Goal: Task Accomplishment & Management: Use online tool/utility

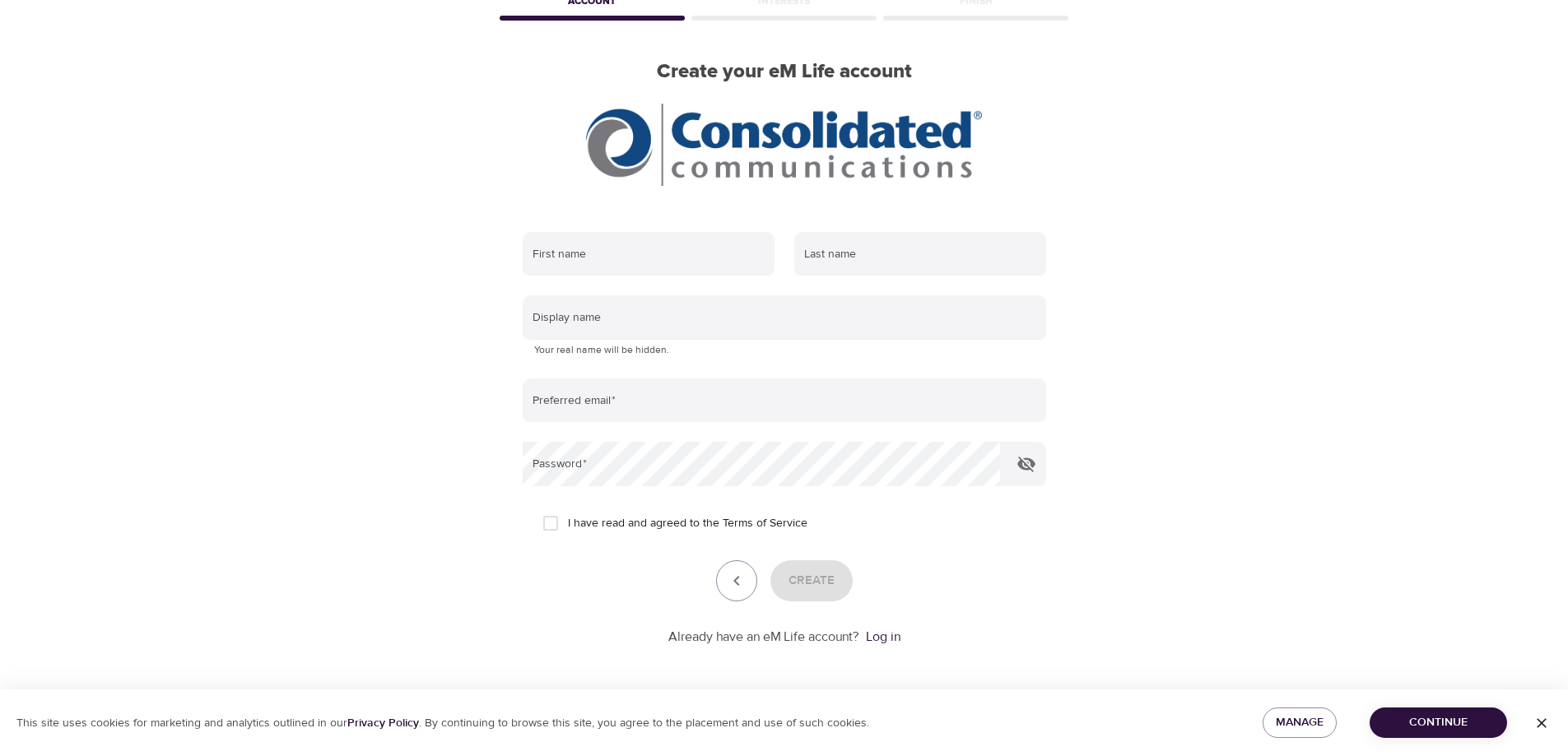
scroll to position [98, 0]
click at [881, 634] on link "Log in" at bounding box center [882, 635] width 34 height 17
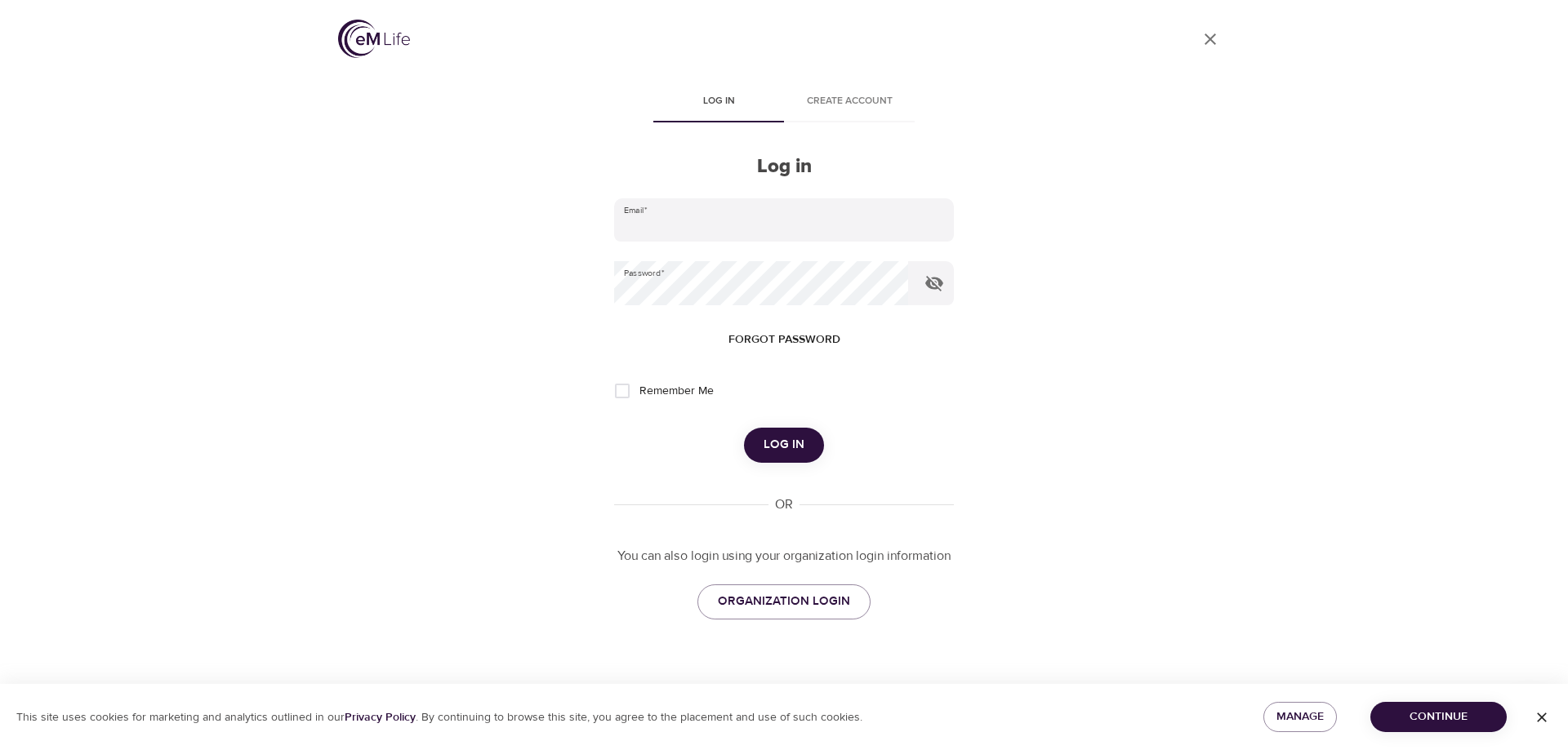
type input "[PERSON_NAME][EMAIL_ADDRESS][PERSON_NAME][DOMAIN_NAME]"
click at [810, 440] on button "Log in" at bounding box center [783, 444] width 80 height 34
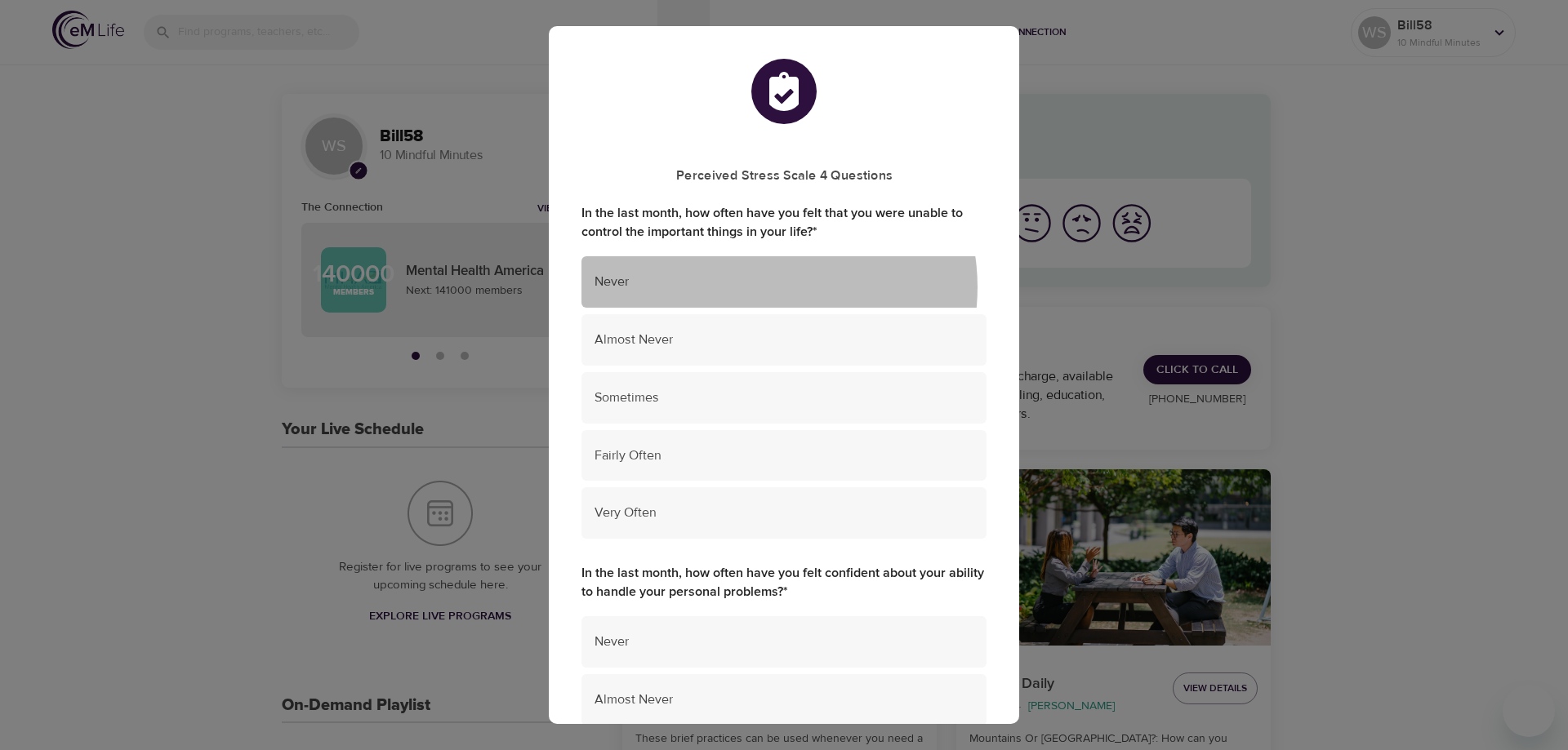
click at [761, 287] on span "Never" at bounding box center [783, 282] width 378 height 18
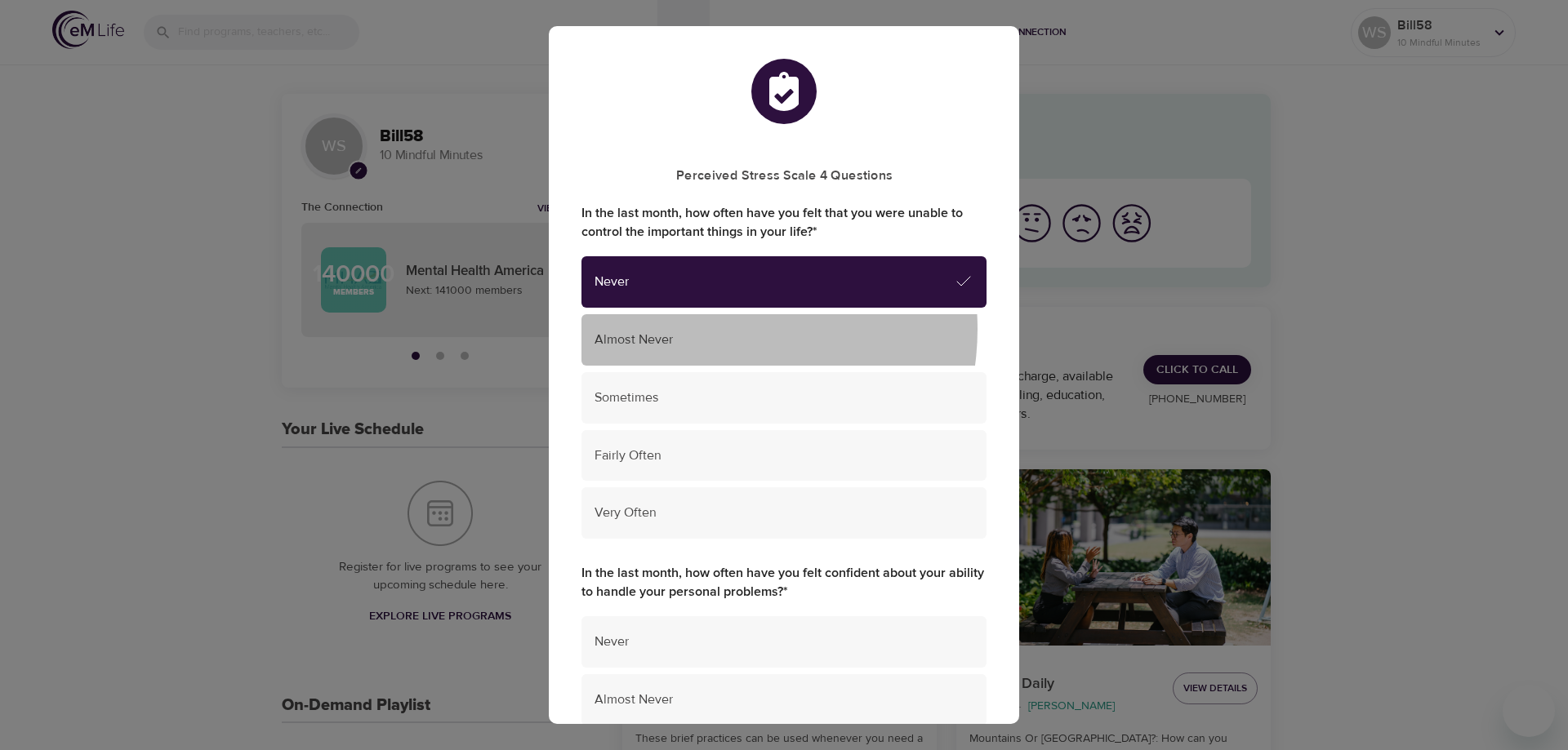
click at [707, 330] on div "Almost Never" at bounding box center [784, 340] width 405 height 51
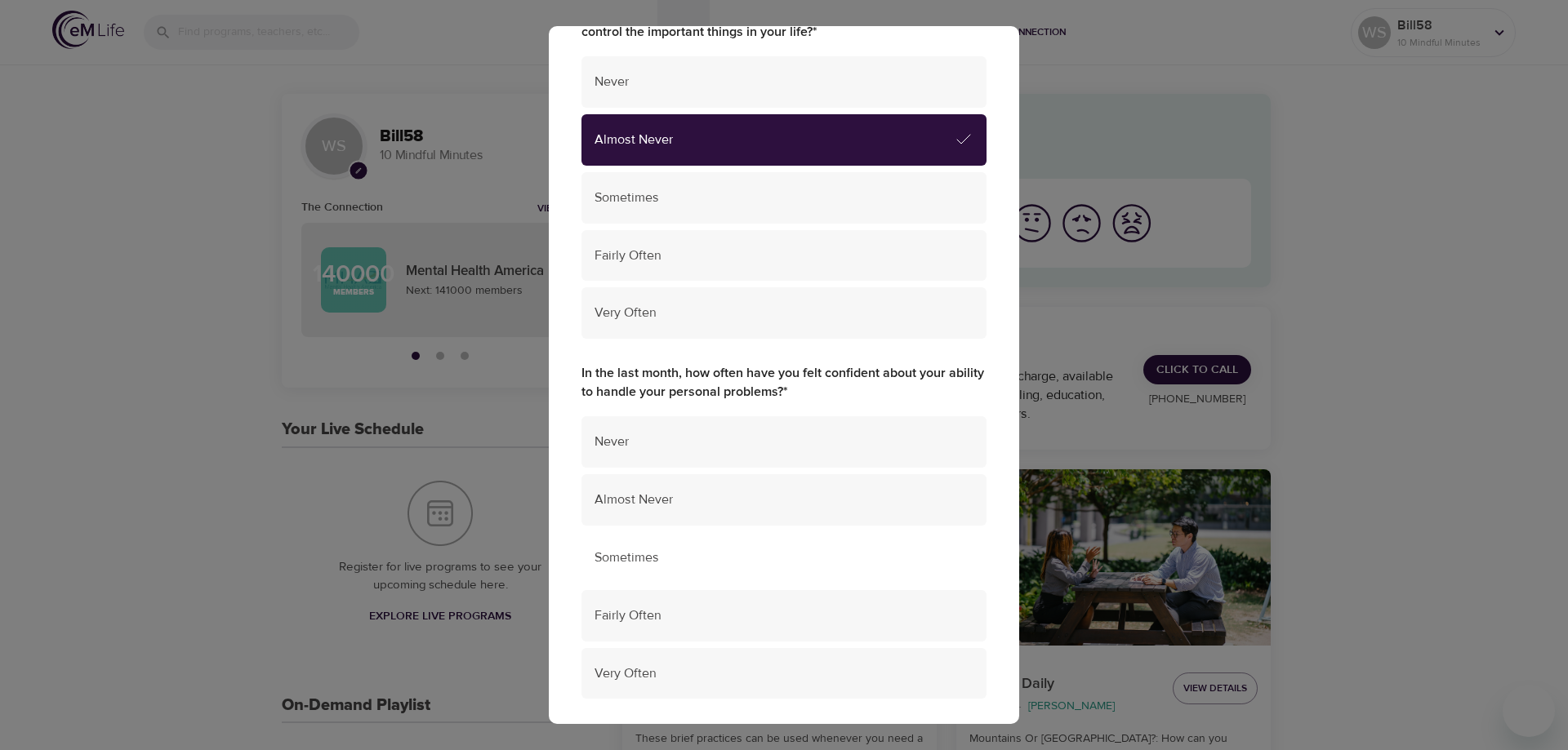
scroll to position [245, 0]
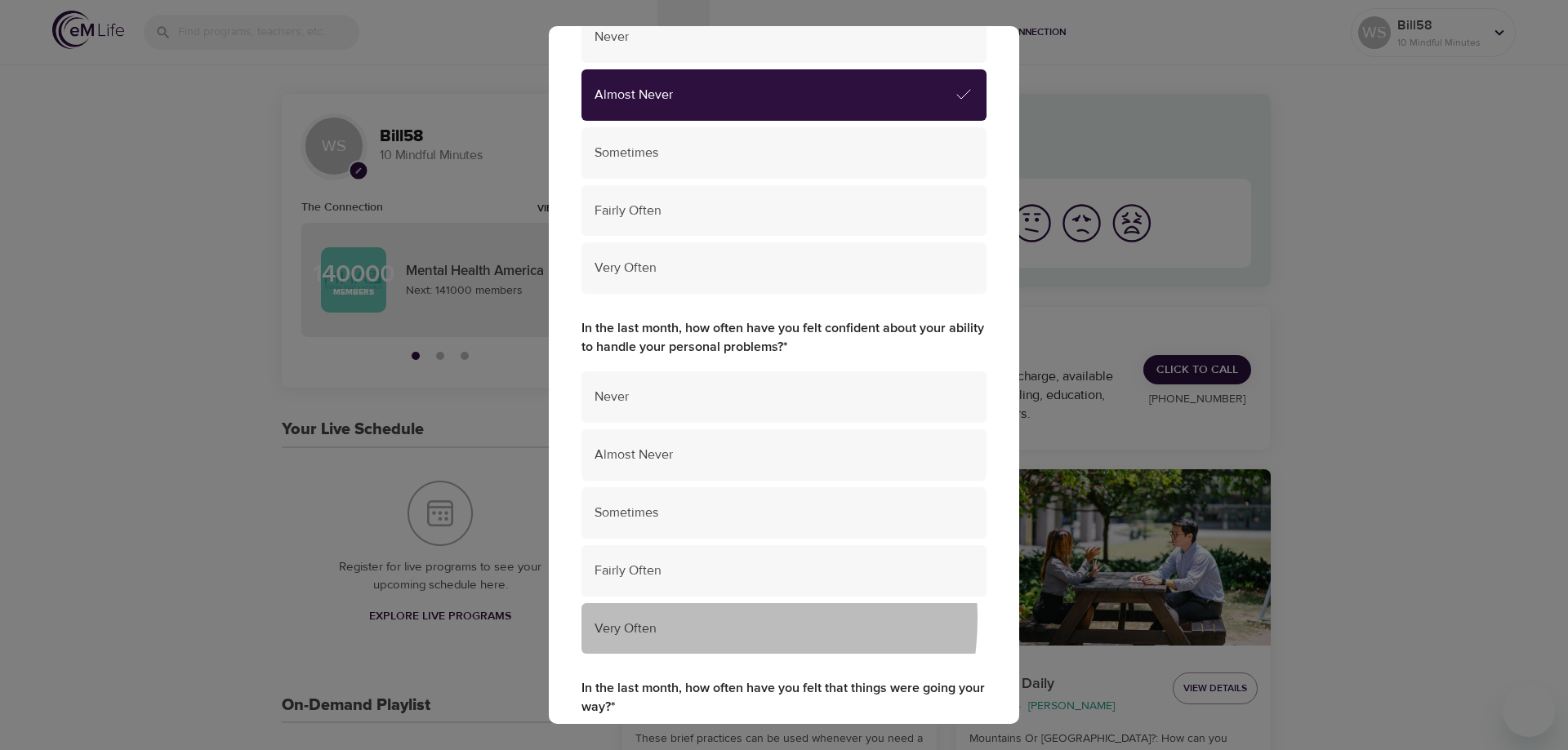
click at [701, 619] on span "Very Often" at bounding box center [783, 628] width 378 height 18
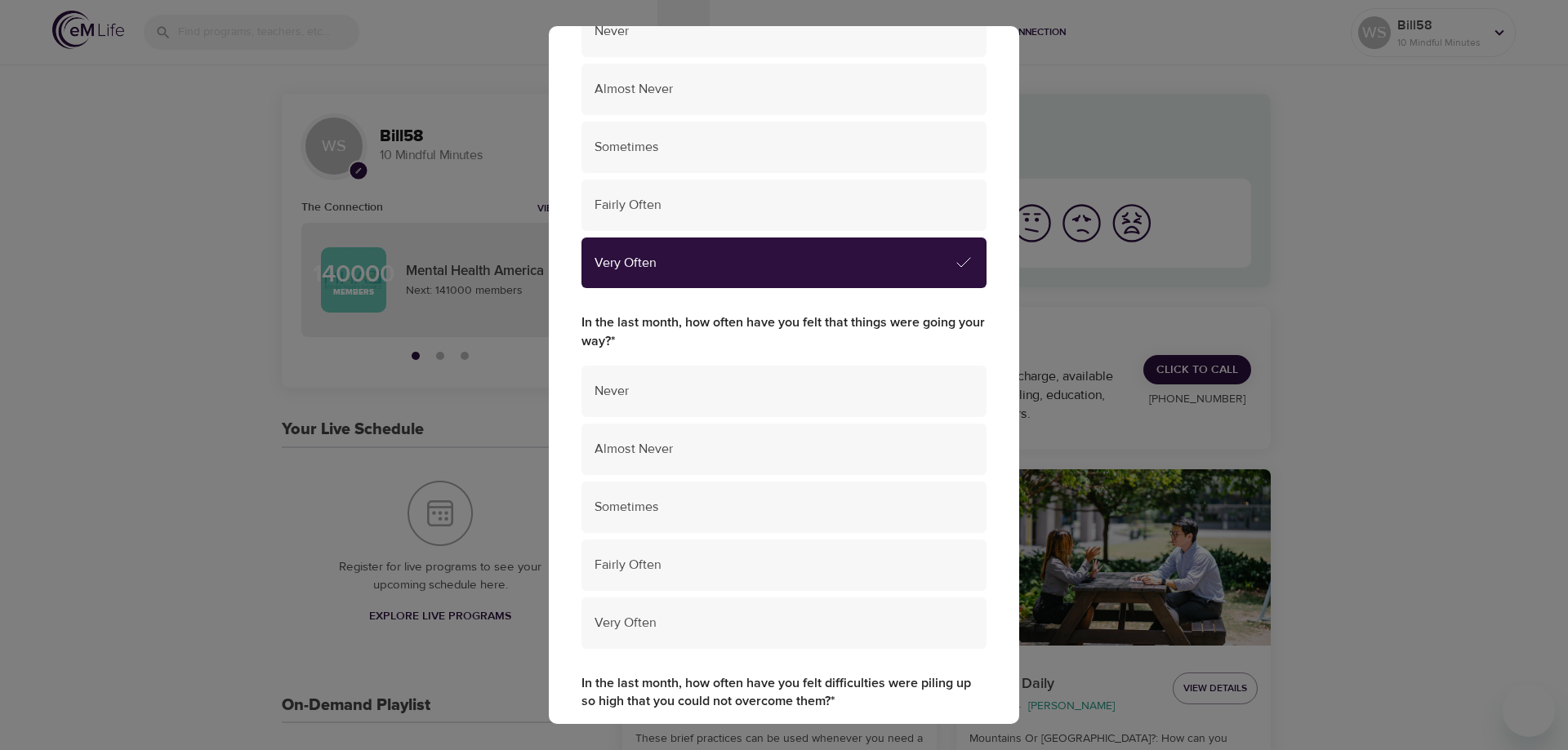
scroll to position [653, 0]
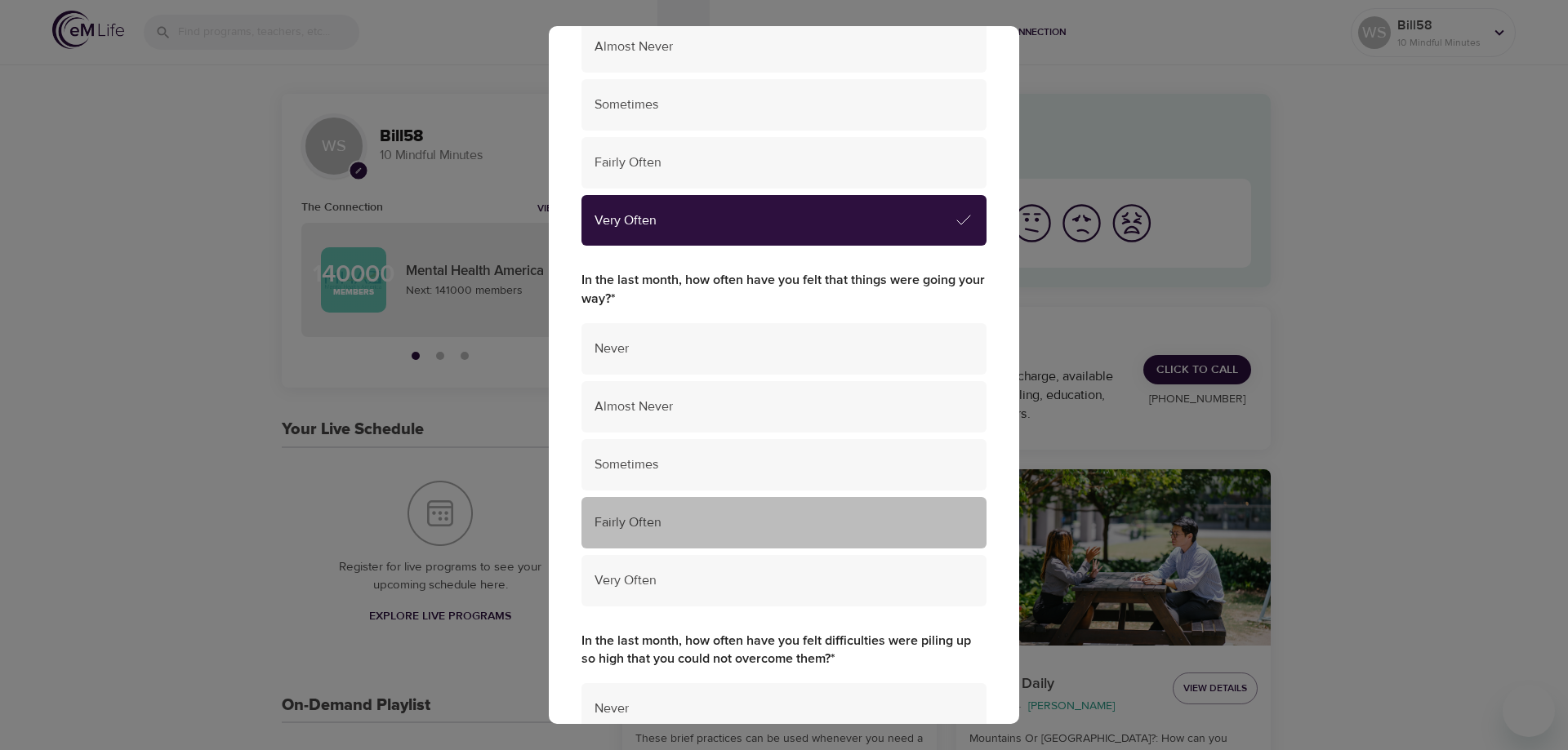
click at [791, 530] on span "Fairly Often" at bounding box center [783, 523] width 378 height 18
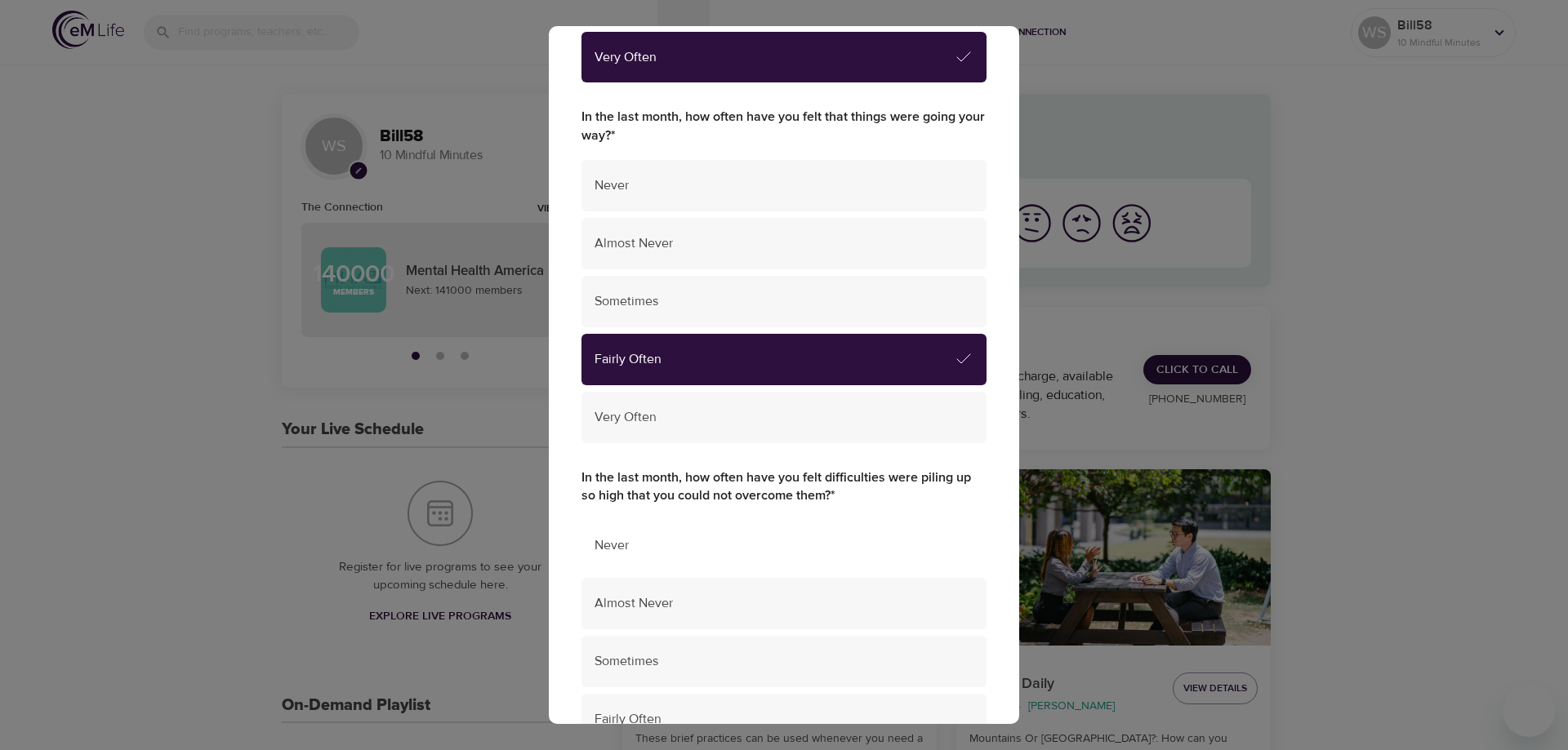
scroll to position [898, 0]
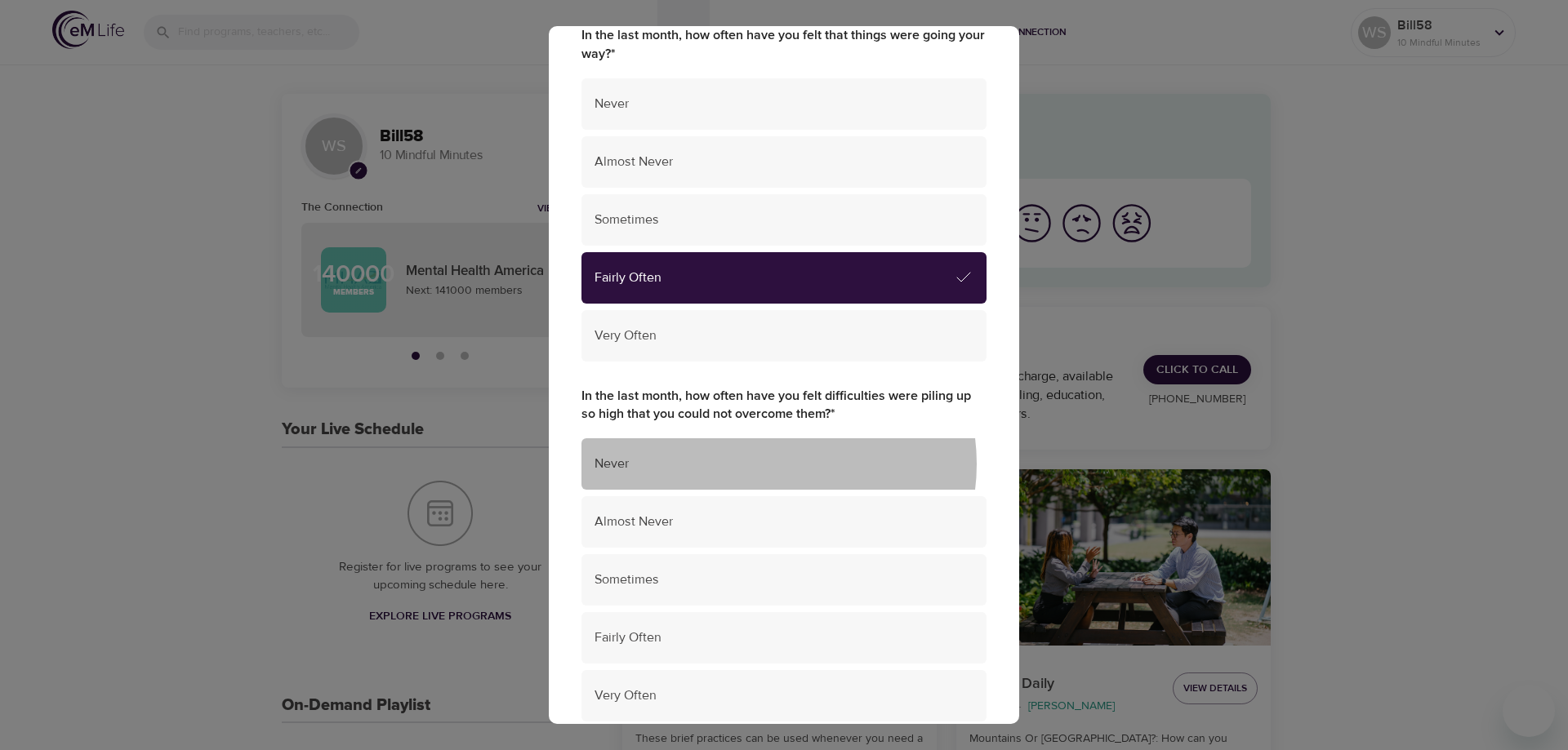
click at [776, 464] on span "Never" at bounding box center [783, 464] width 378 height 18
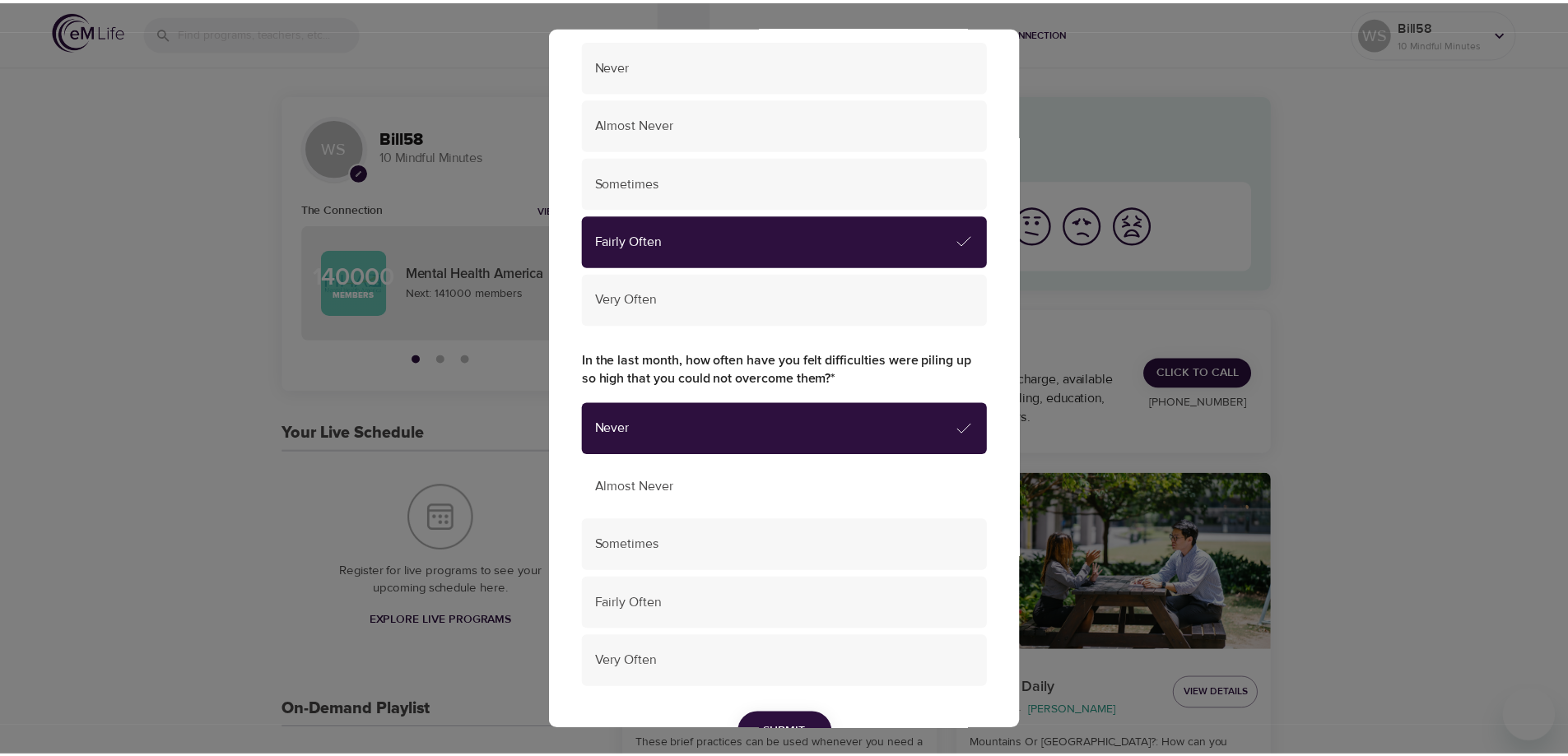
scroll to position [1039, 0]
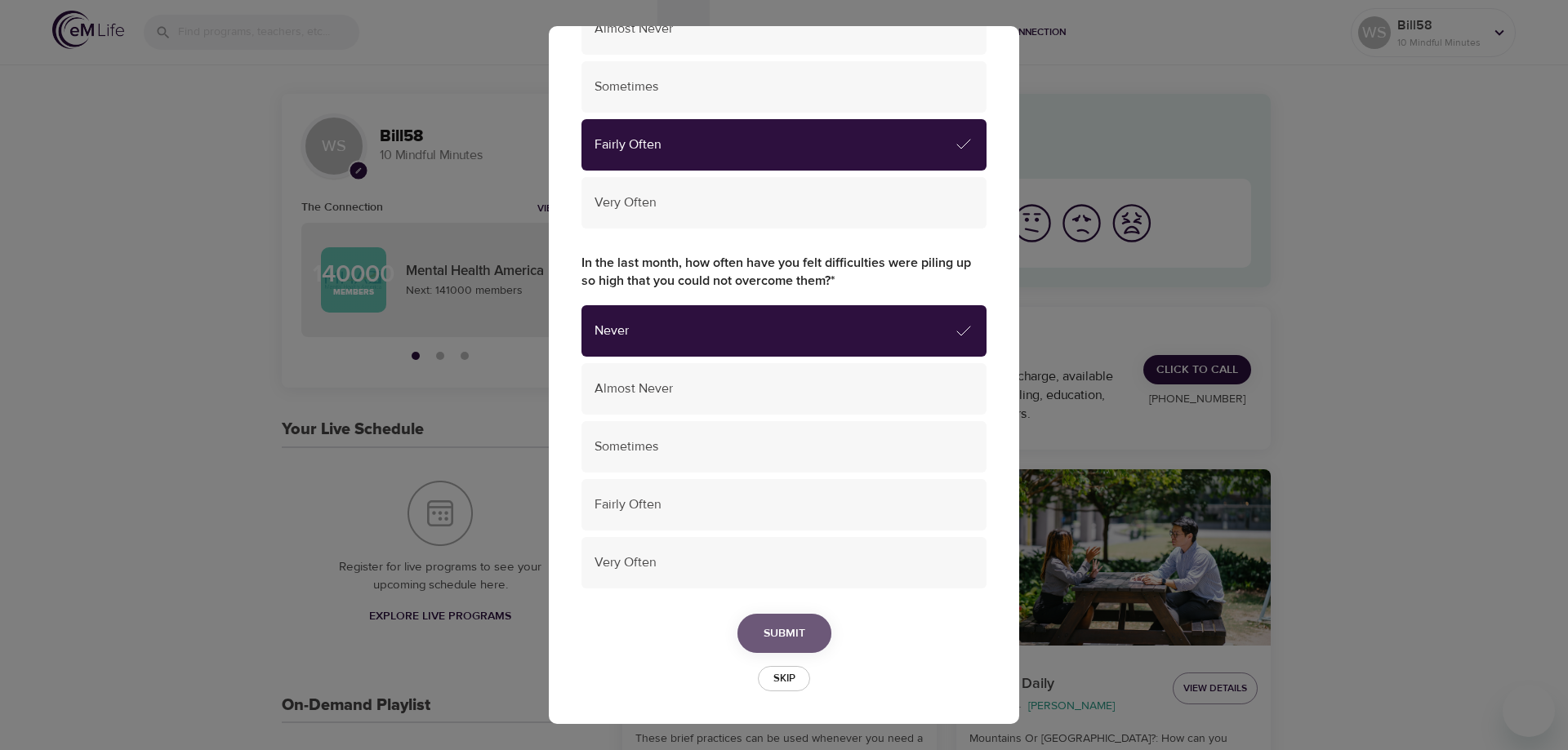
click at [764, 636] on span "Submit" at bounding box center [784, 633] width 42 height 20
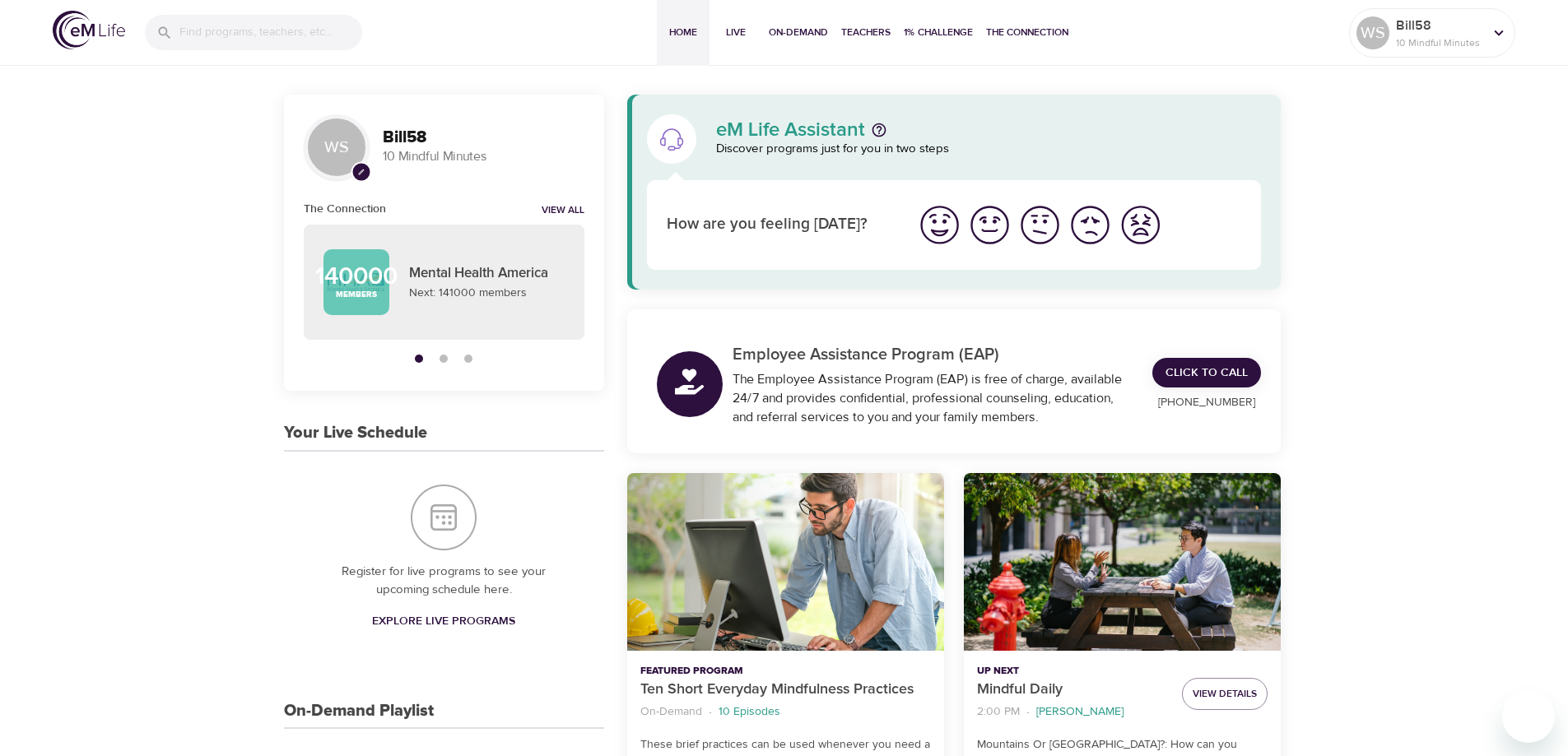
click at [946, 223] on img "I'm feeling great" at bounding box center [940, 225] width 45 height 45
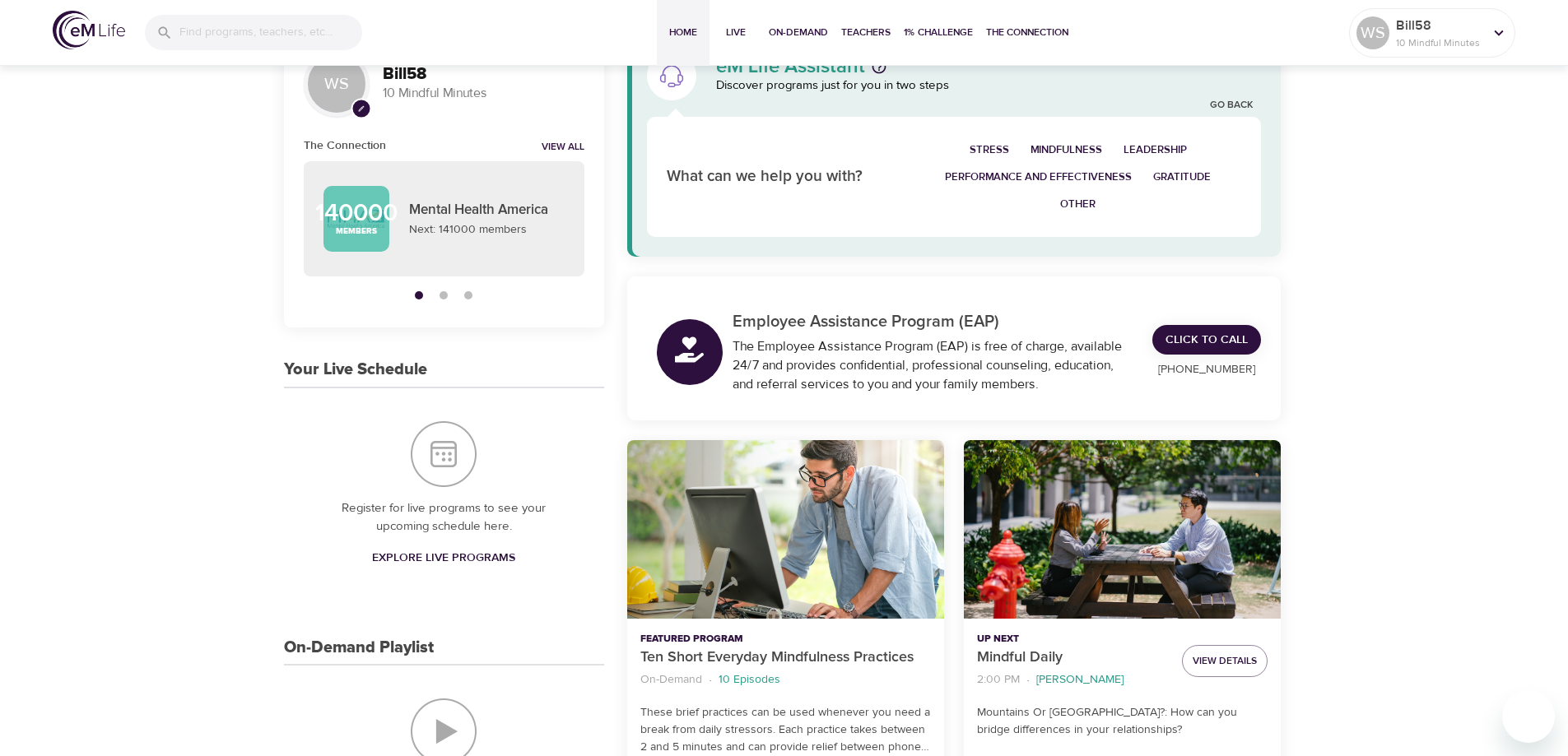
scroll to position [0, 0]
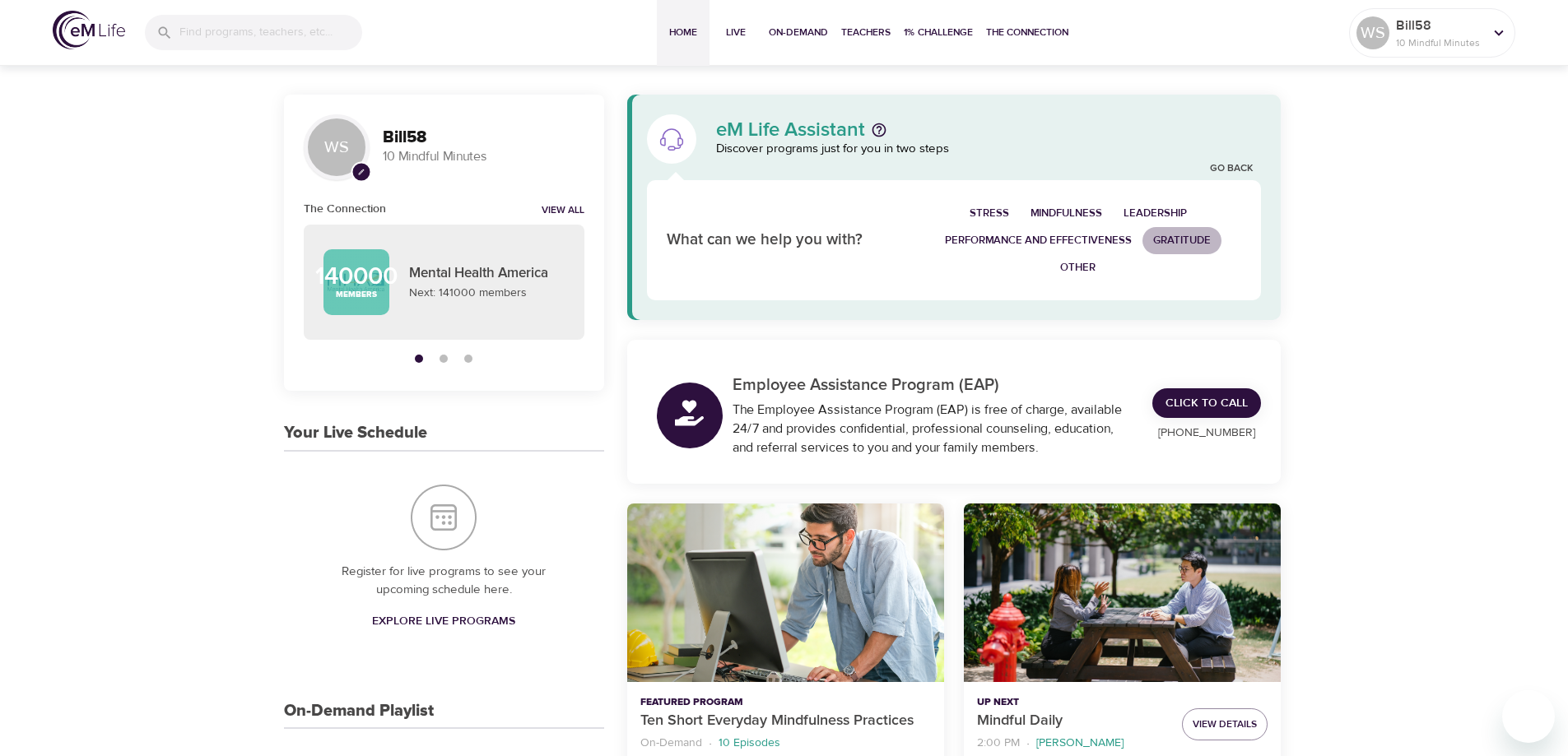
click at [1182, 239] on span "Gratitude" at bounding box center [1182, 240] width 58 height 19
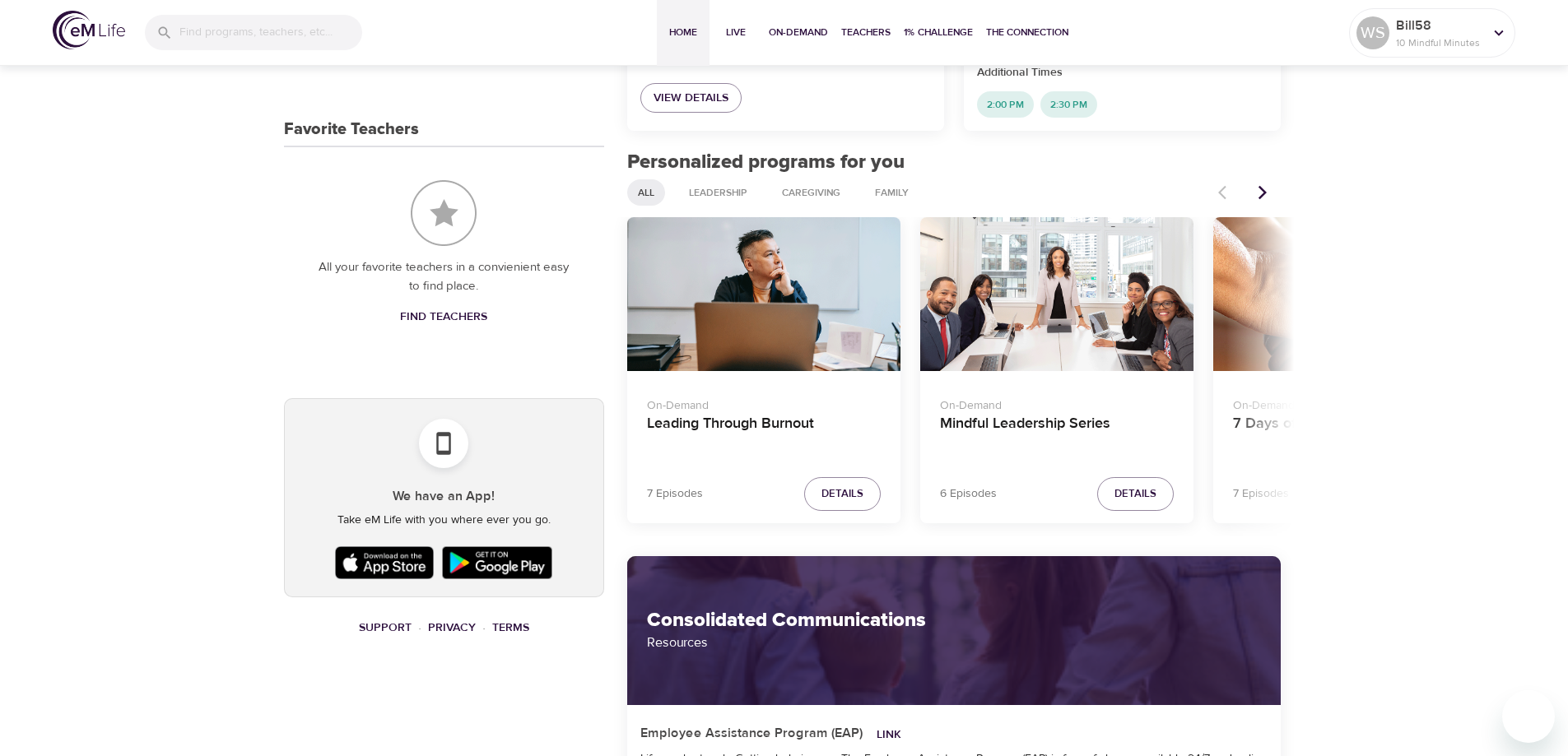
scroll to position [905, 0]
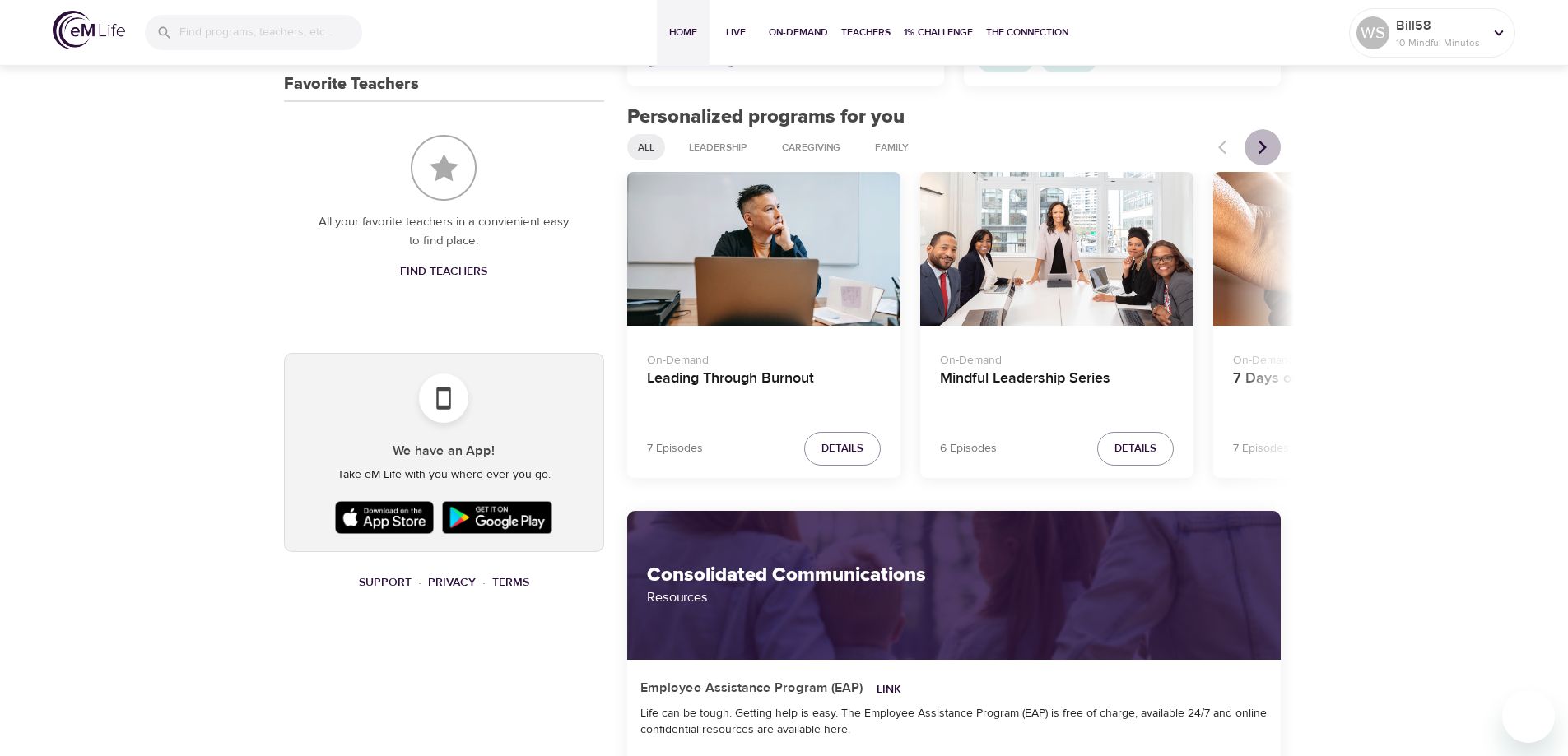
click at [1262, 148] on icon "Next items" at bounding box center [1263, 147] width 17 height 17
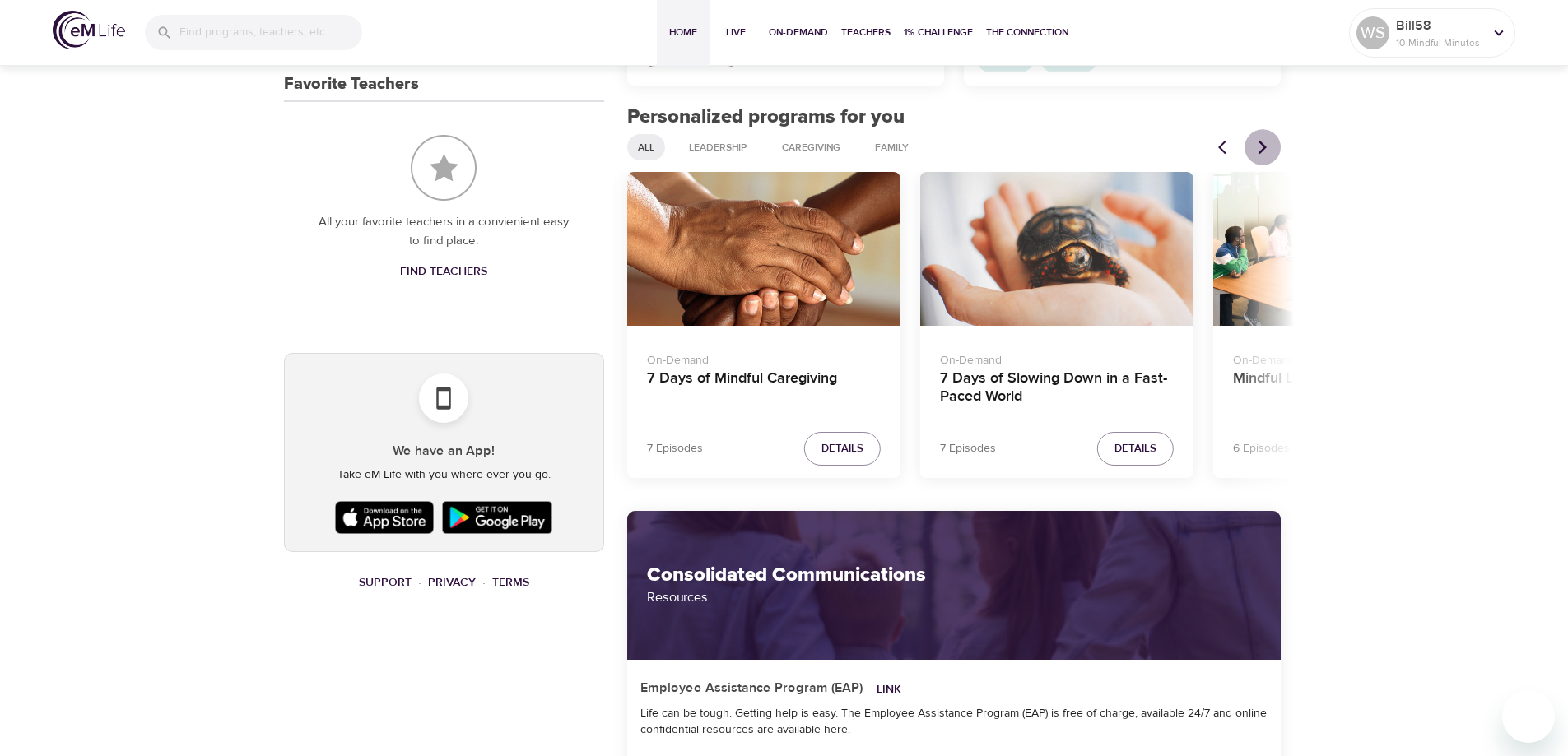
click at [1262, 148] on icon "Next items" at bounding box center [1263, 147] width 17 height 17
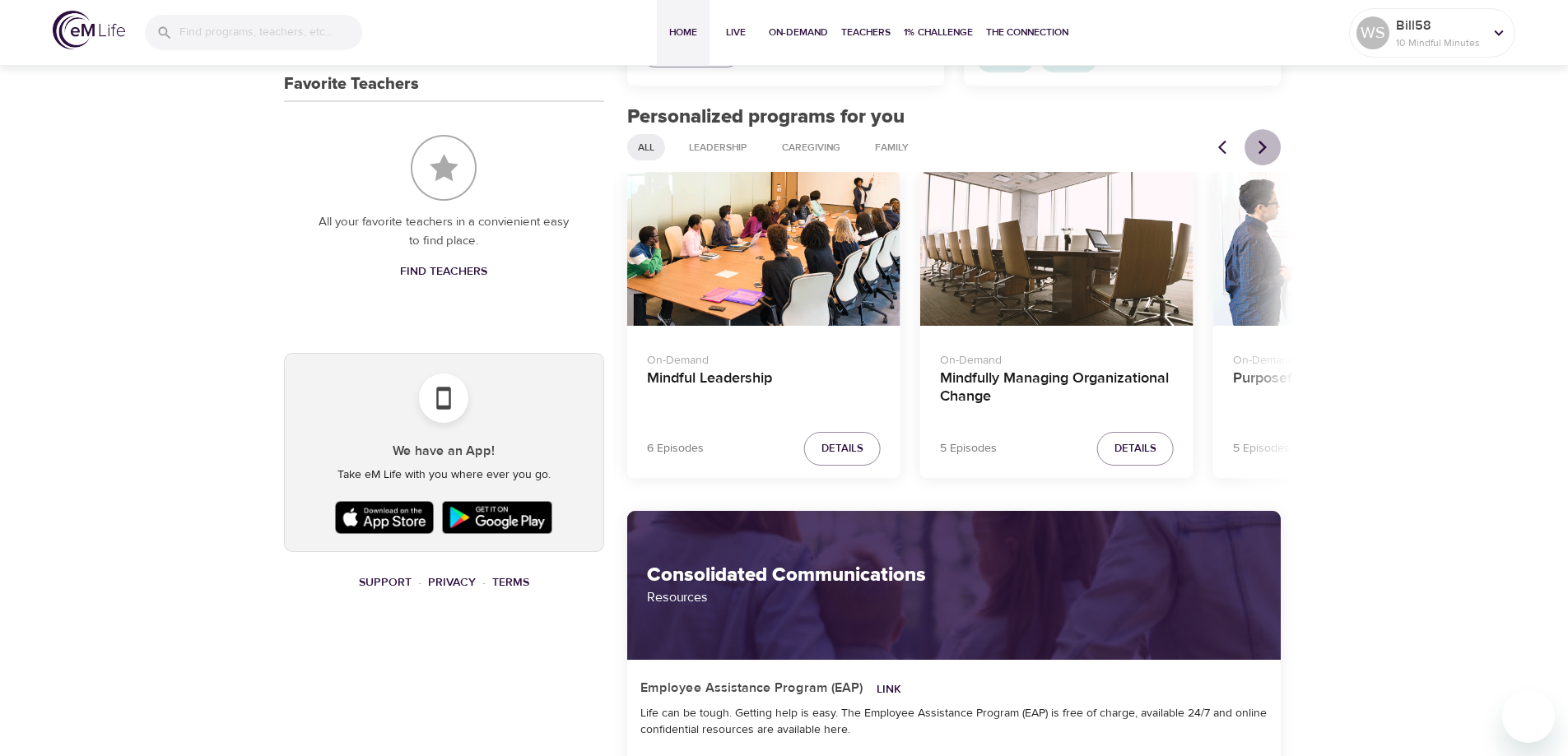
click at [1262, 148] on icon "Next items" at bounding box center [1263, 147] width 17 height 17
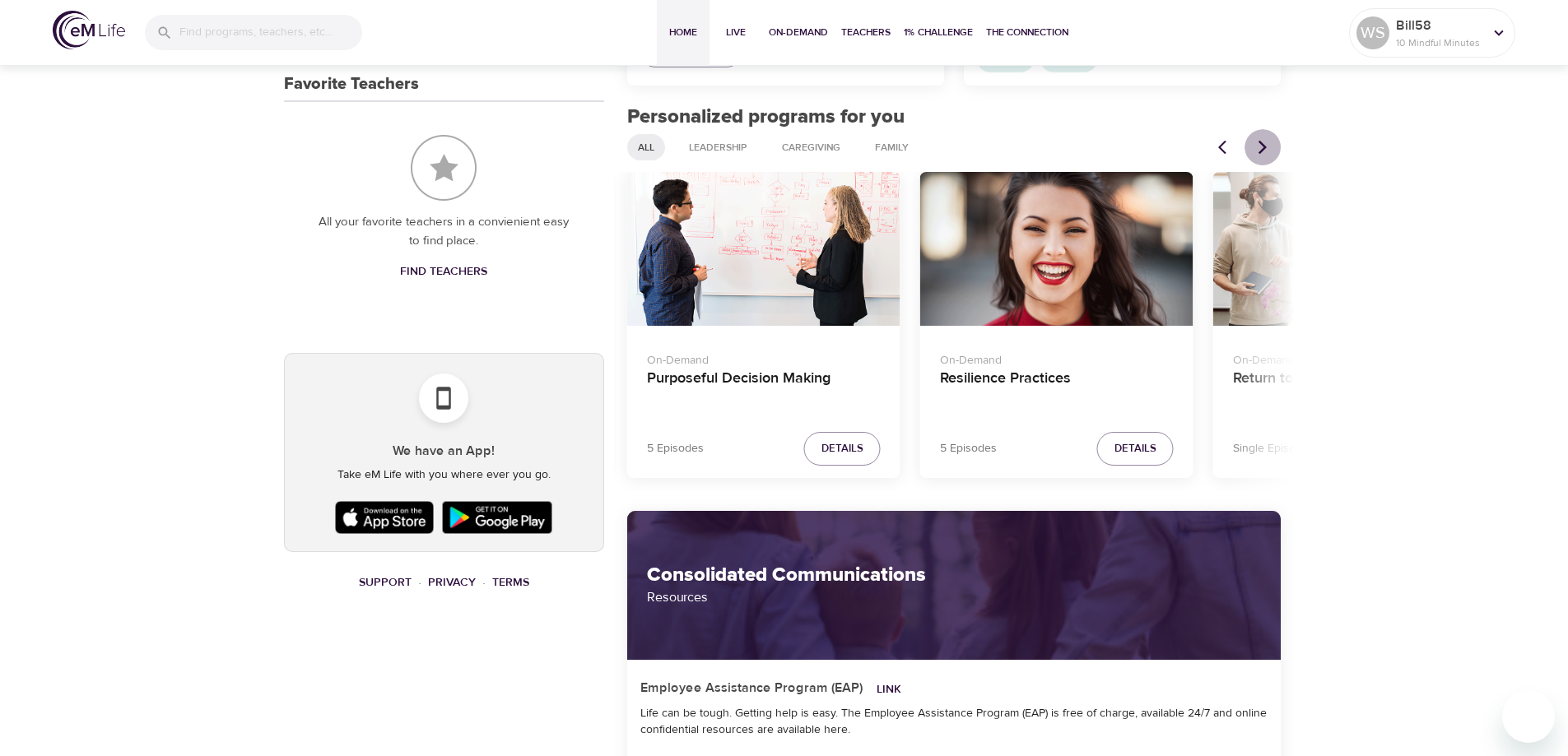
click at [1262, 148] on icon "Next items" at bounding box center [1263, 147] width 17 height 17
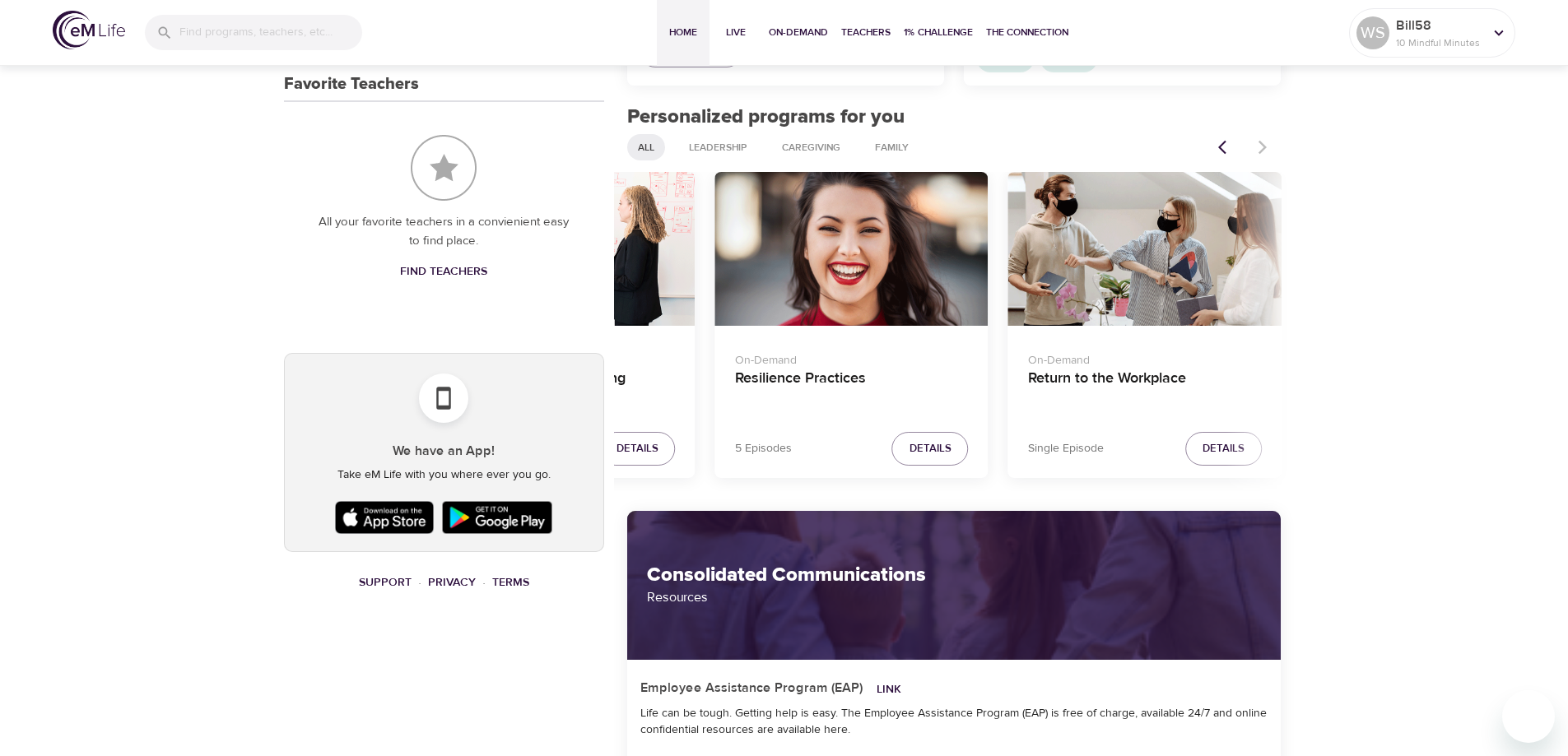
click at [1262, 148] on div at bounding box center [1244, 146] width 72 height 36
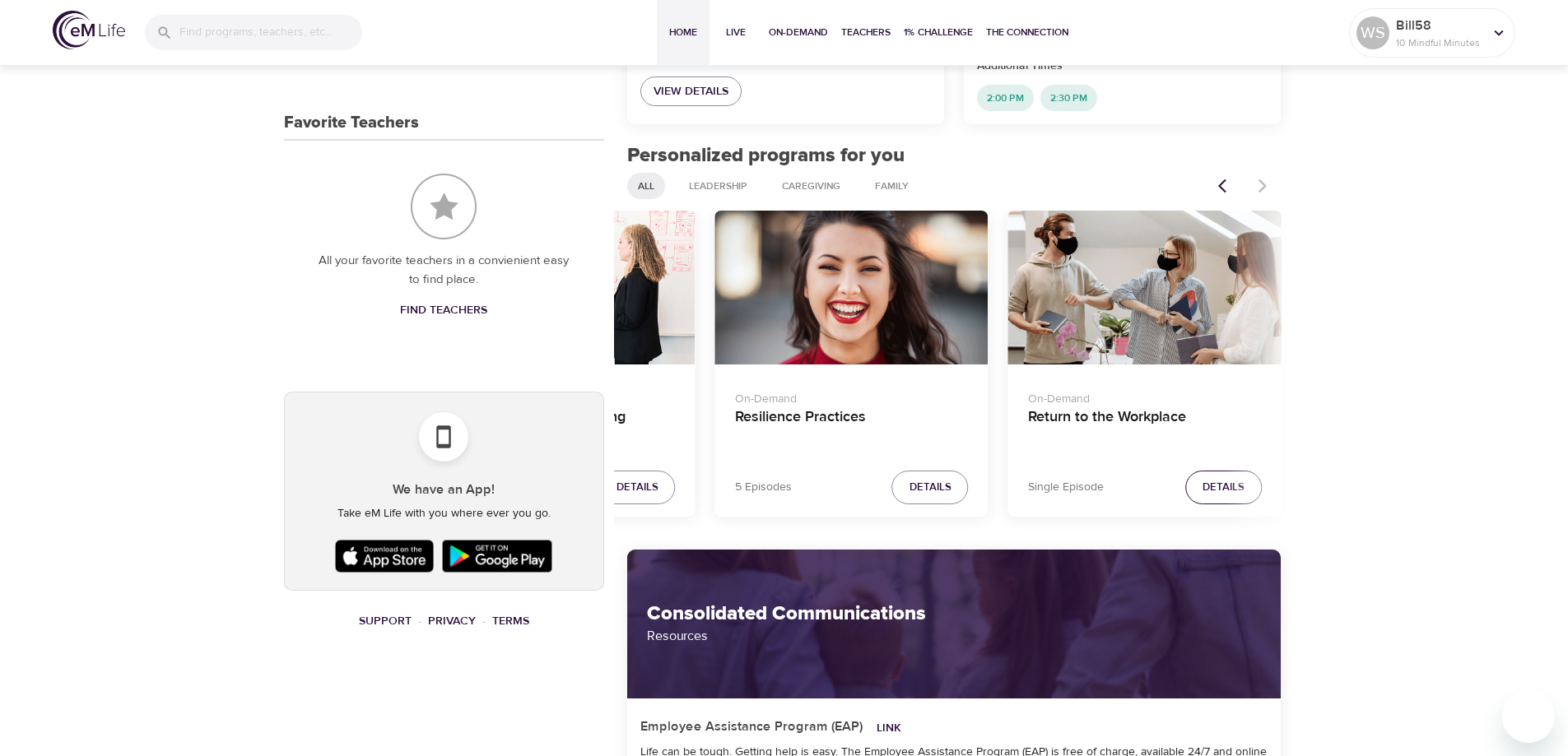
scroll to position [823, 0]
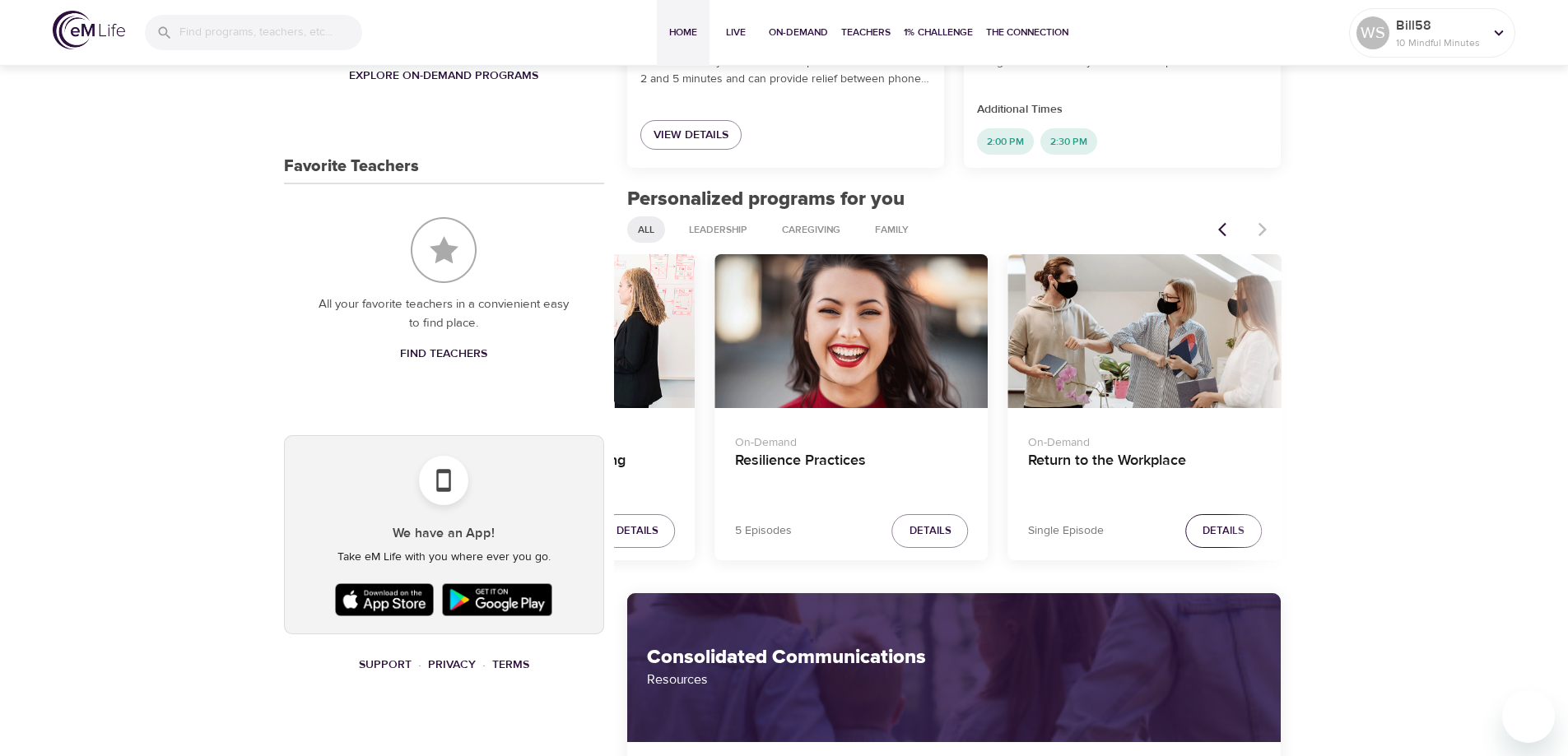
click at [1218, 531] on span "Details" at bounding box center [1223, 531] width 42 height 19
